Goal: Check status

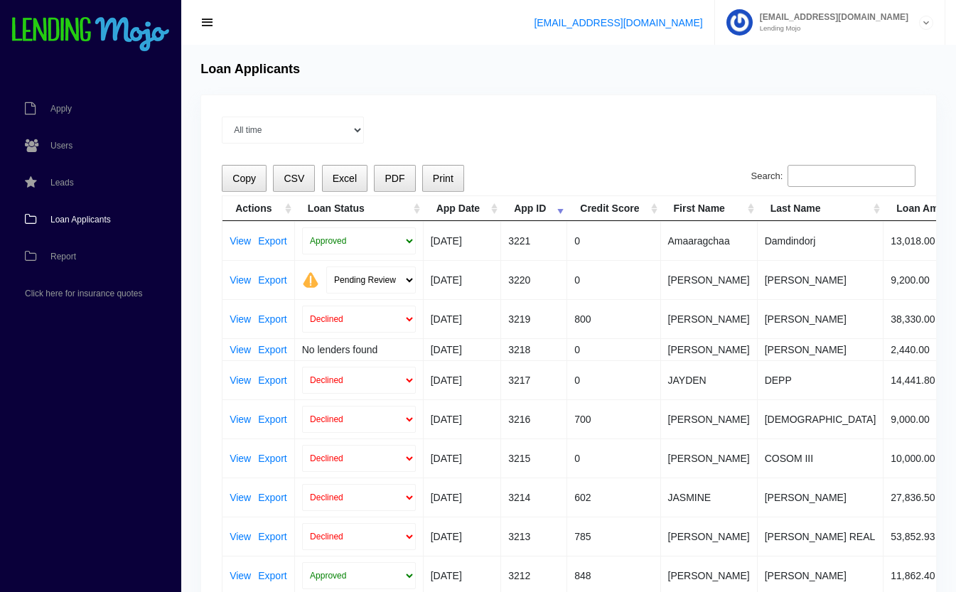
click at [834, 174] on input "Search:" at bounding box center [851, 176] width 128 height 23
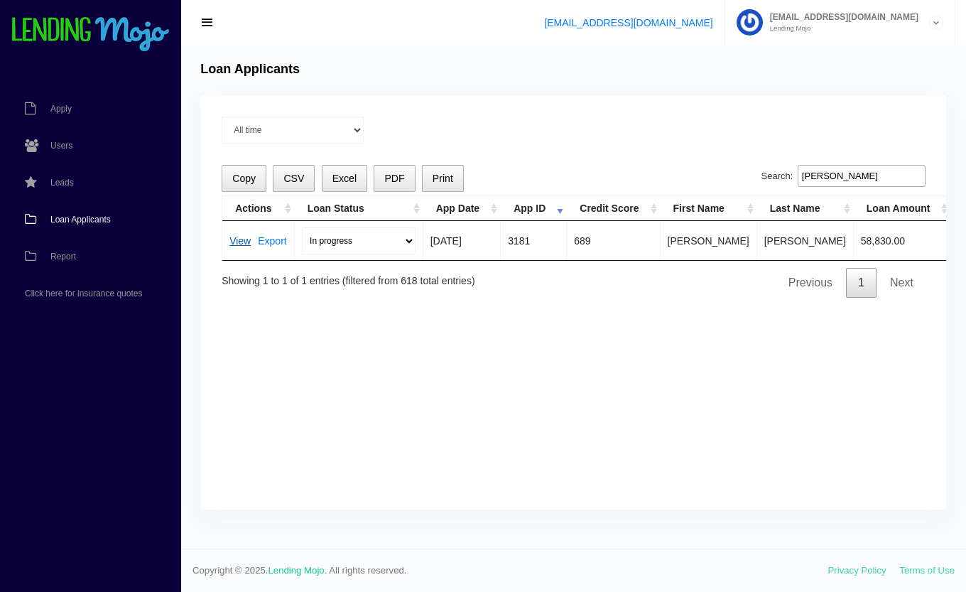
type input "matos"
click at [242, 239] on link "View" at bounding box center [239, 241] width 21 height 10
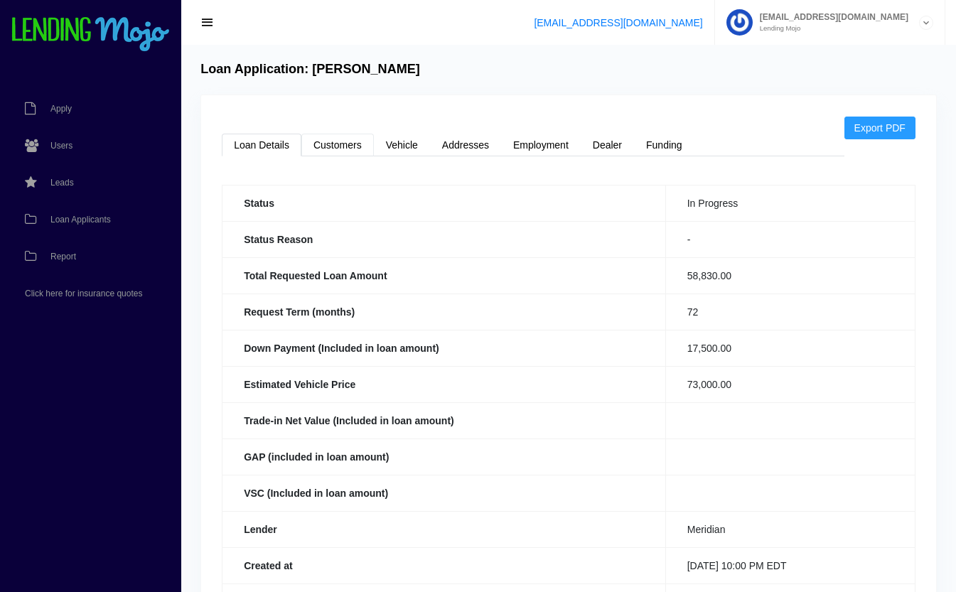
click at [341, 152] on link "Customers" at bounding box center [337, 145] width 72 height 23
